Goal: Find specific page/section: Find specific page/section

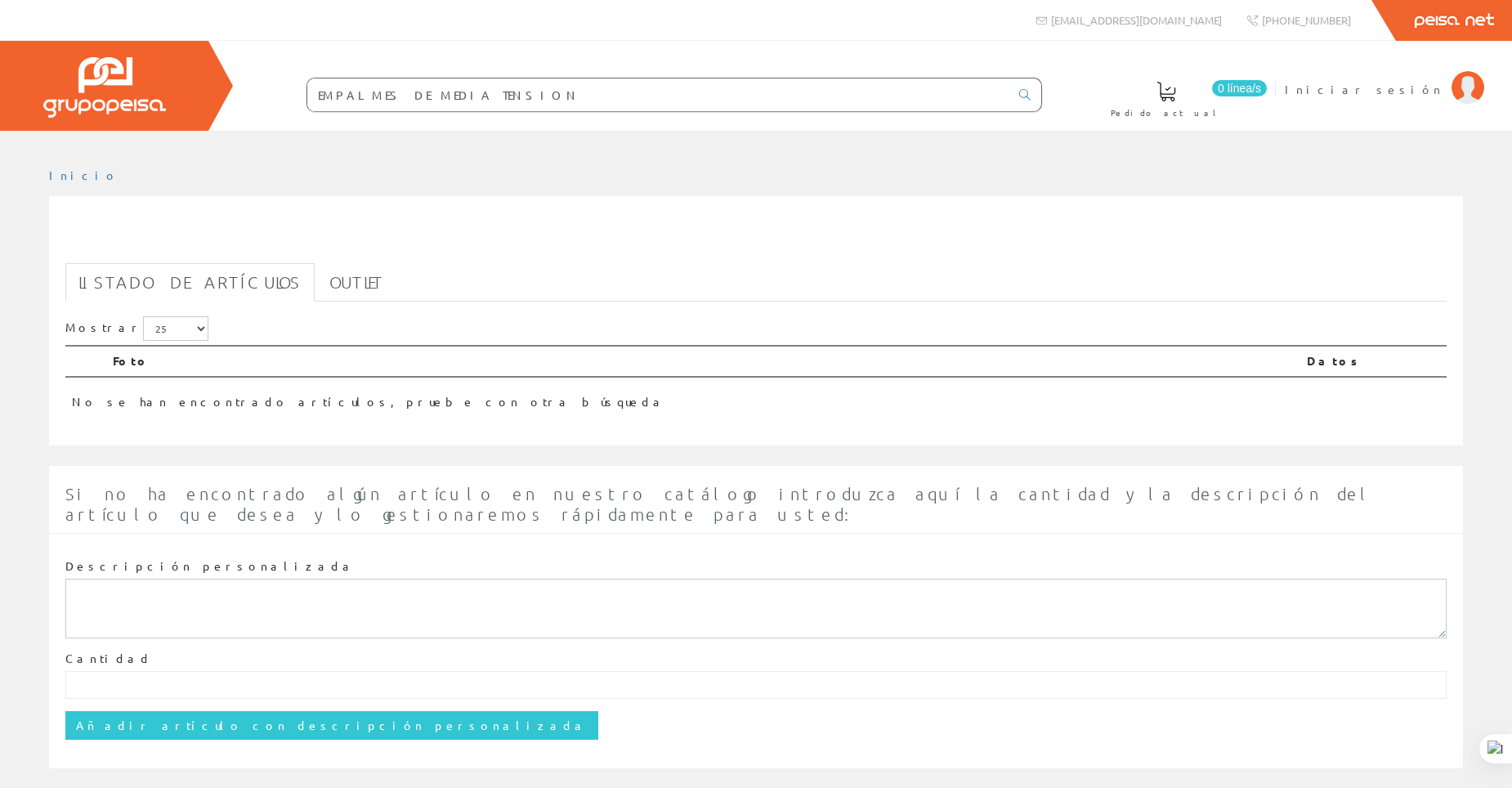
scroll to position [7, 0]
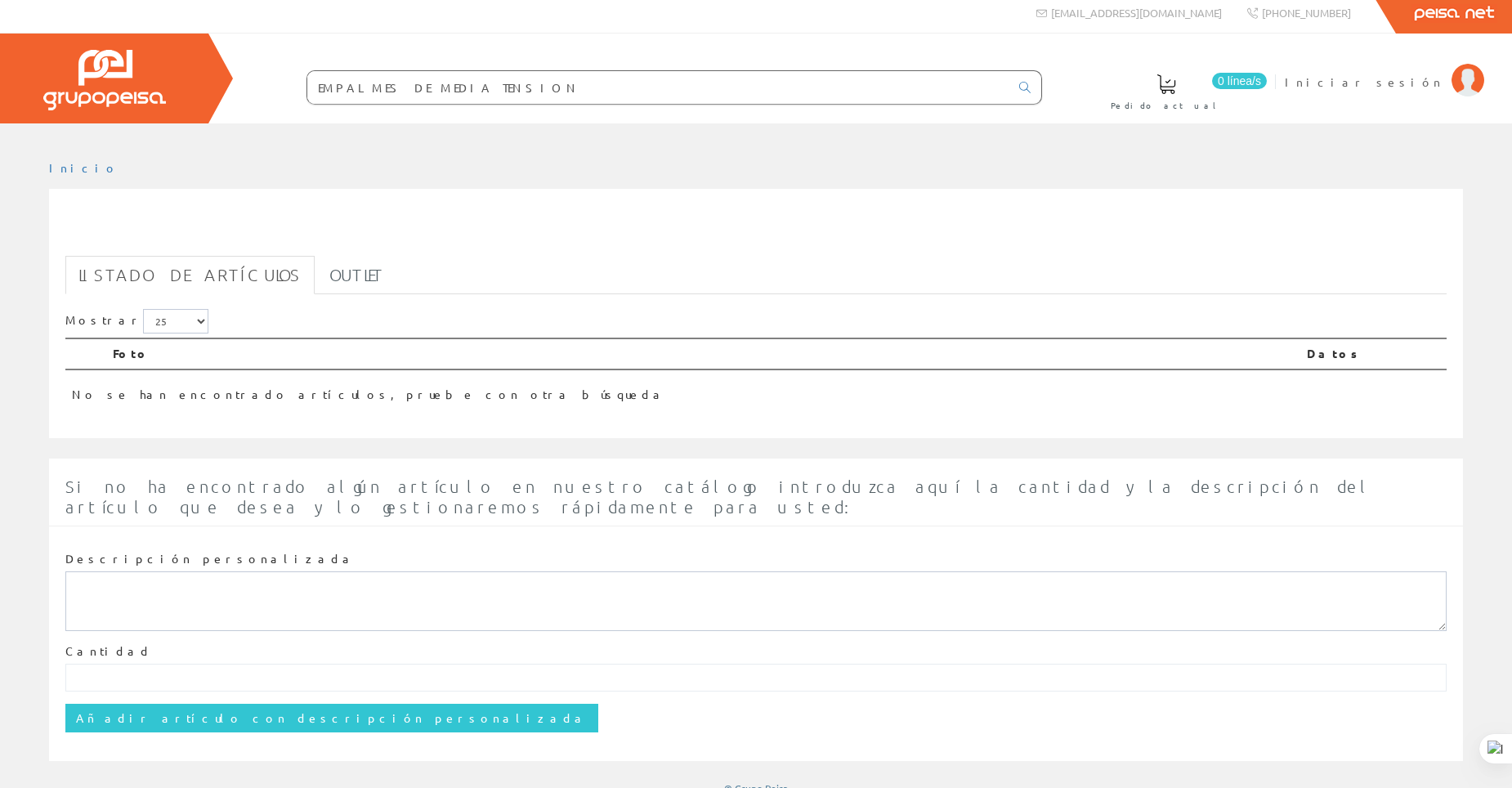
click at [208, 277] on link "Listado de artículos" at bounding box center [190, 275] width 250 height 38
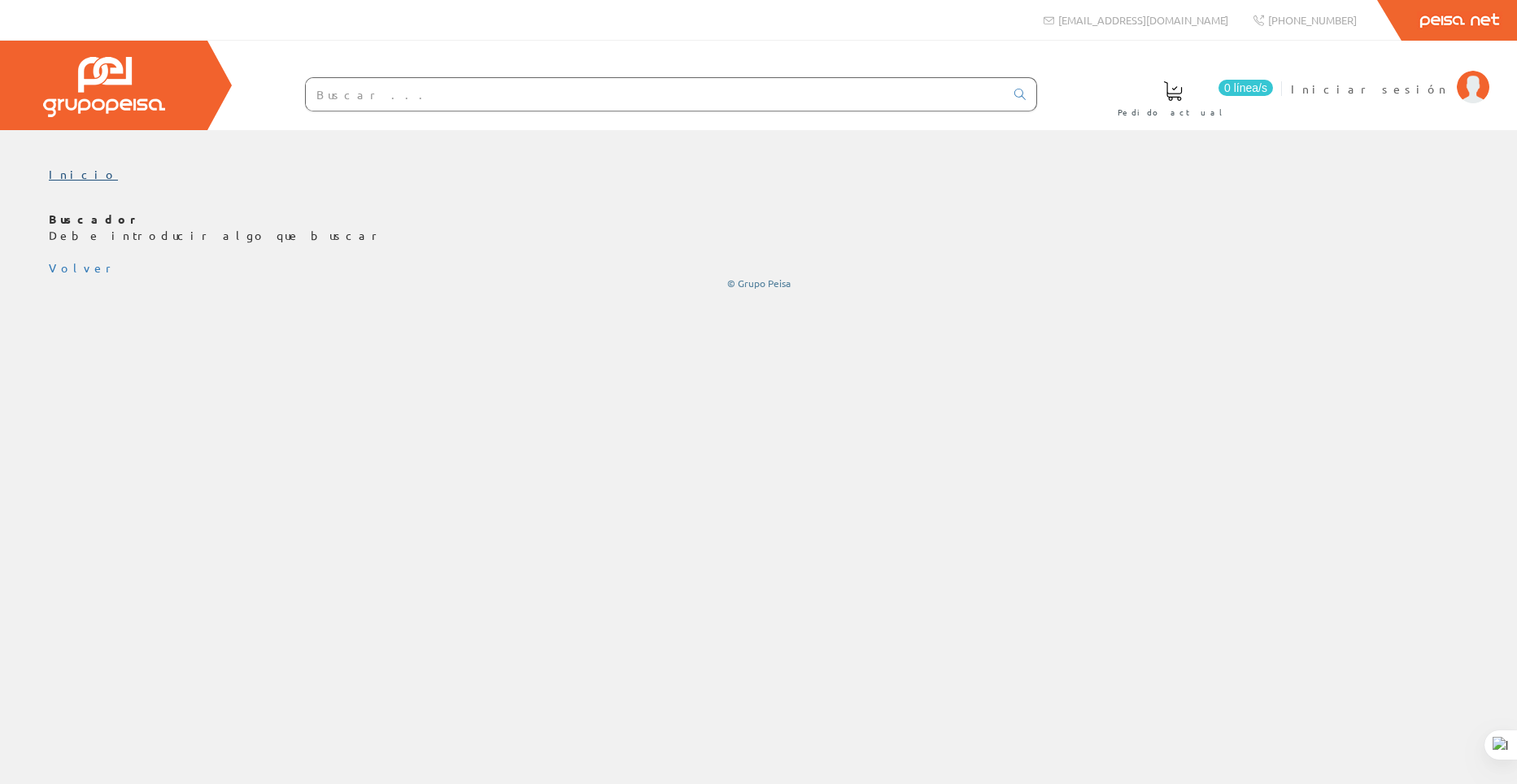
click at [61, 178] on link "Inicio" at bounding box center [84, 174] width 69 height 14
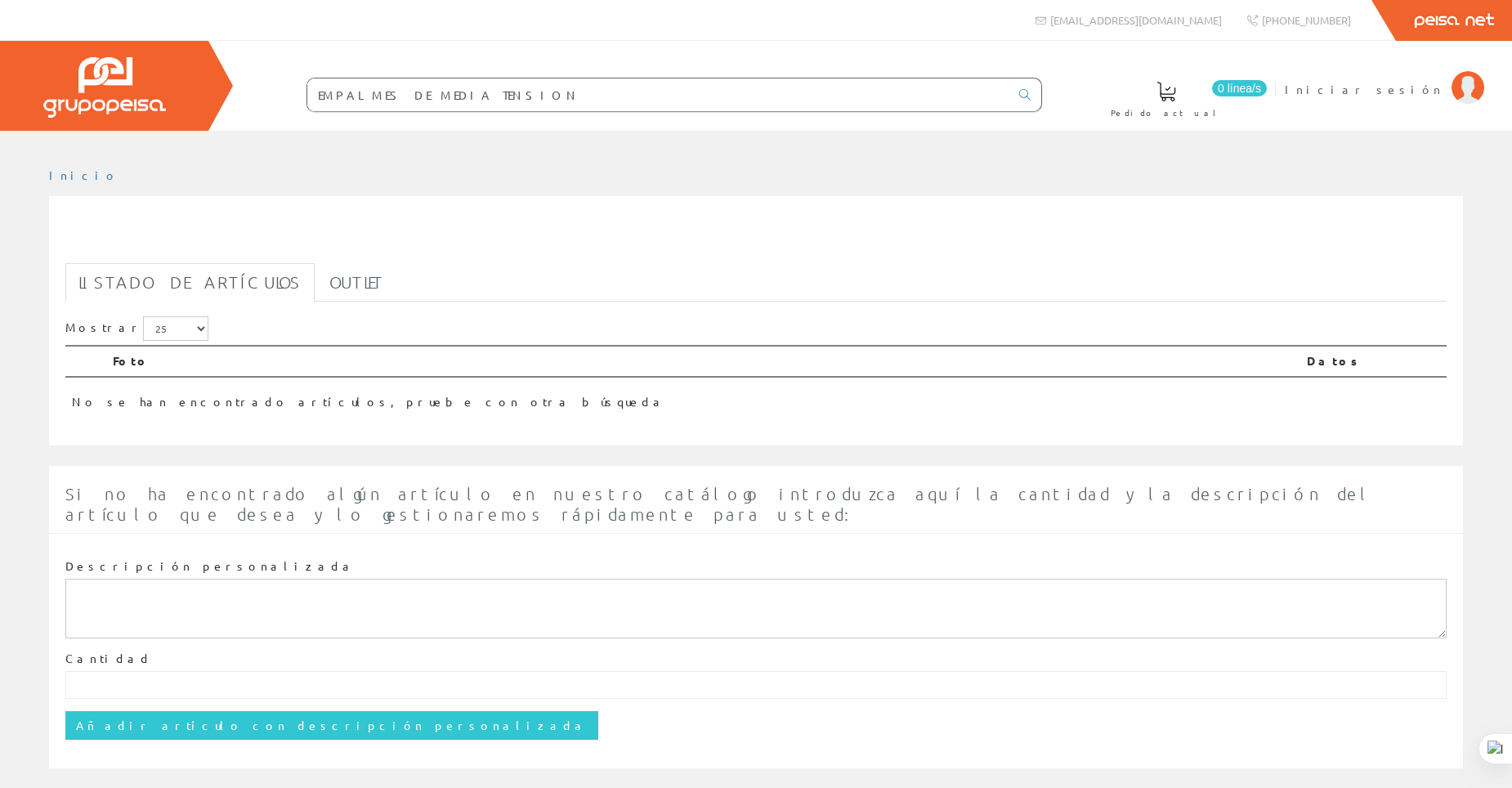
click at [183, 287] on link "Listado de artículos" at bounding box center [190, 282] width 250 height 38
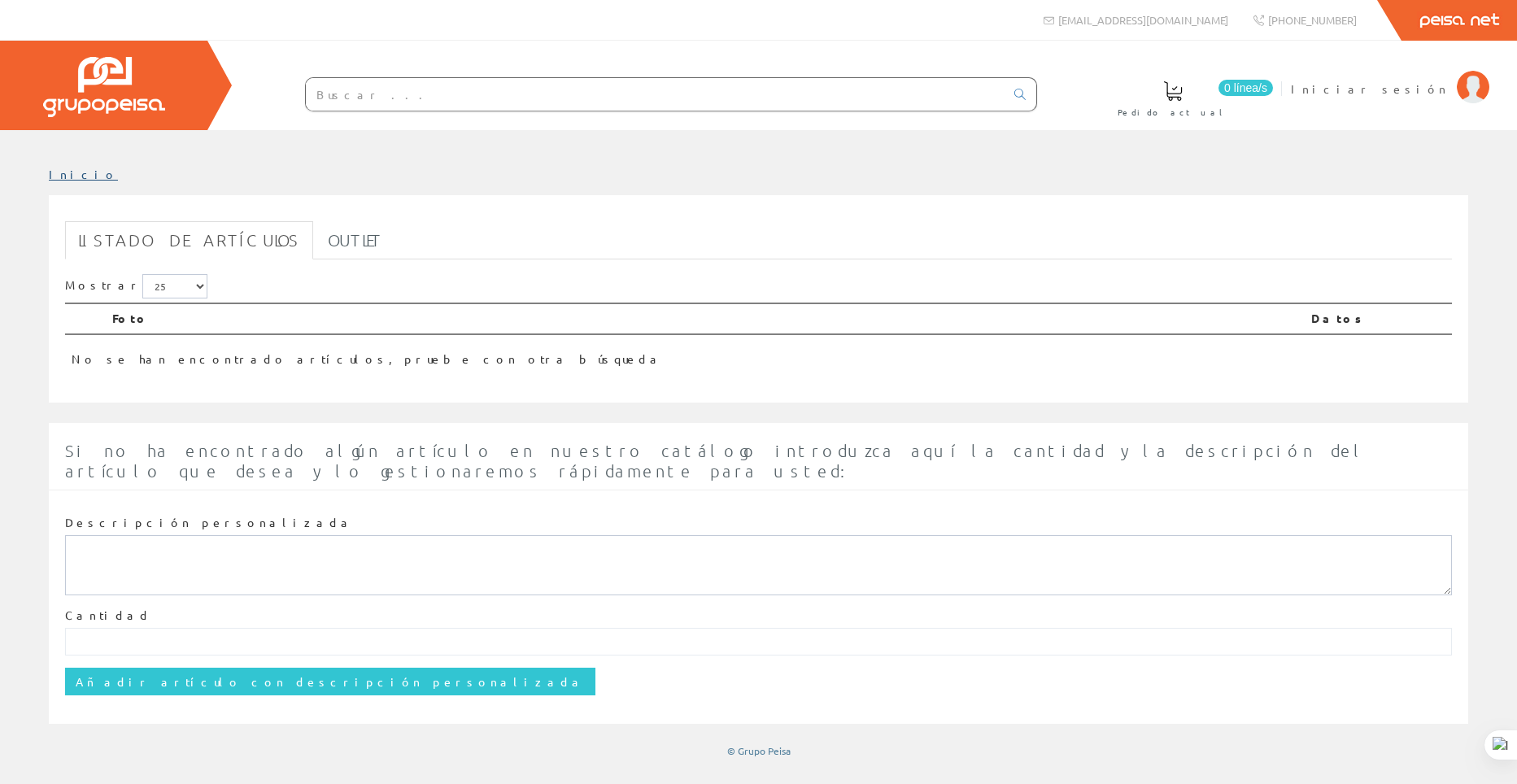
click at [65, 176] on link "Inicio" at bounding box center [84, 174] width 69 height 14
